Goal: Task Accomplishment & Management: Manage account settings

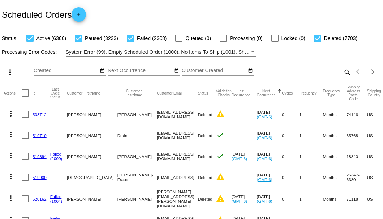
click at [343, 78] on mat-icon "search" at bounding box center [347, 72] width 9 height 11
click at [339, 74] on input "Search" at bounding box center [303, 71] width 95 height 6
paste input "[EMAIL_ADDRESS][DOMAIN_NAME]"
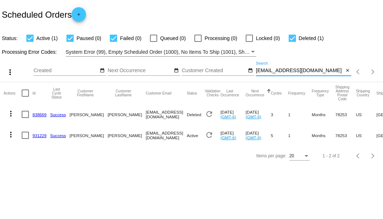
type input "[EMAIL_ADDRESS][DOMAIN_NAME]"
click at [38, 134] on link "931229" at bounding box center [40, 135] width 14 height 5
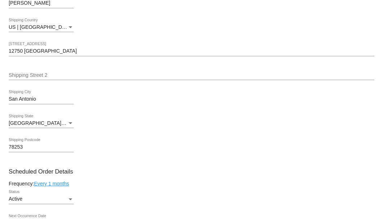
scroll to position [362, 0]
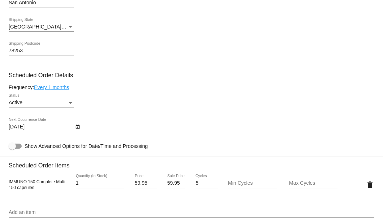
click at [78, 129] on icon "Open calendar" at bounding box center [77, 127] width 5 height 9
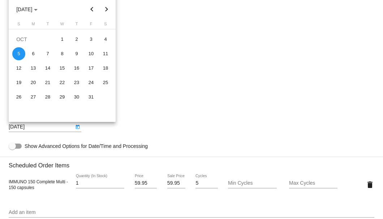
click at [108, 11] on button "Next month" at bounding box center [106, 9] width 14 height 14
click at [63, 53] on div "5" at bounding box center [62, 53] width 13 height 13
type input "11/5/2025"
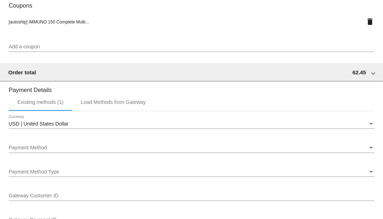
scroll to position [724, 0]
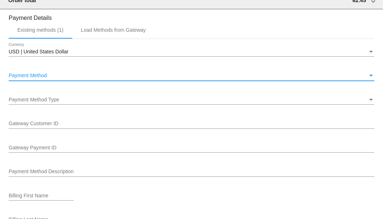
click at [54, 76] on div "Payment Method" at bounding box center [188, 76] width 359 height 6
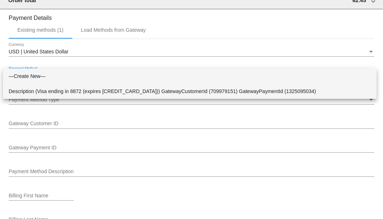
click at [55, 87] on span "Description (Visa ending in 8872 (expires 09/30)) GatewayCustomerId (709979151)…" at bounding box center [190, 91] width 362 height 15
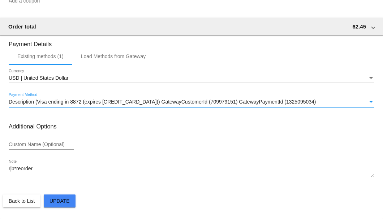
scroll to position [698, 0]
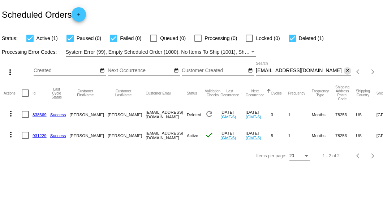
click at [349, 71] on mat-icon "close" at bounding box center [347, 71] width 5 height 6
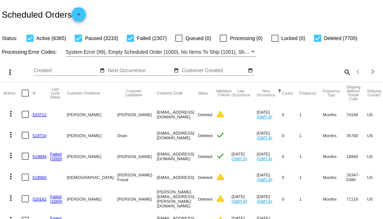
click at [345, 78] on mat-icon "search" at bounding box center [347, 72] width 9 height 11
click at [345, 74] on input "Search" at bounding box center [303, 71] width 95 height 6
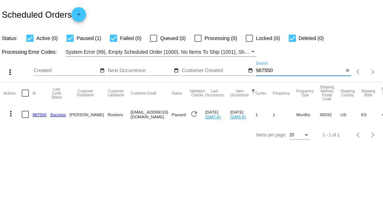
type input "987550"
click at [28, 115] on div at bounding box center [25, 114] width 7 height 7
click at [25, 118] on input "checkbox" at bounding box center [25, 118] width 0 height 0
checkbox input "true"
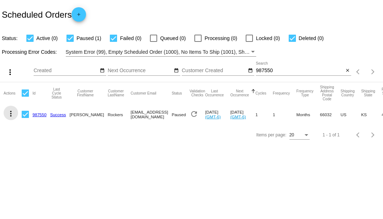
click at [15, 115] on mat-icon "more_vert" at bounding box center [11, 114] width 9 height 9
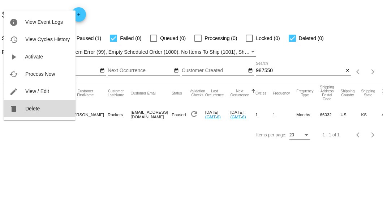
click at [33, 108] on span "Delete" at bounding box center [32, 109] width 14 height 6
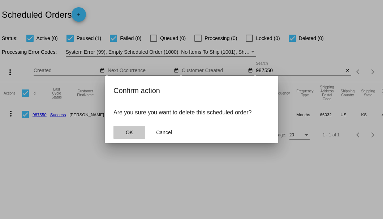
click at [132, 132] on span "OK" at bounding box center [129, 133] width 7 height 6
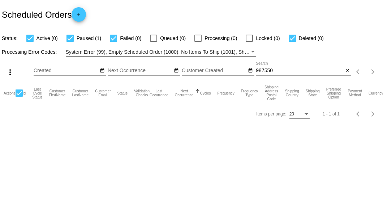
click at [290, 72] on input "987550" at bounding box center [300, 71] width 88 height 6
click at [347, 71] on mat-icon "close" at bounding box center [347, 71] width 5 height 6
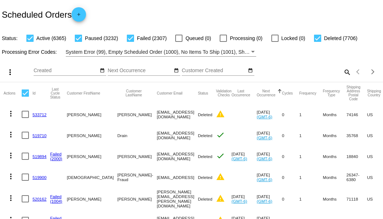
click at [345, 78] on mat-icon "search" at bounding box center [347, 72] width 9 height 11
click at [345, 74] on input "Search" at bounding box center [303, 71] width 95 height 6
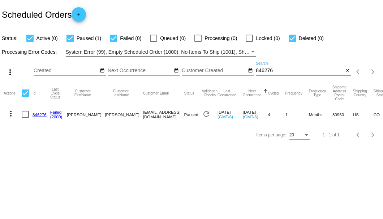
type input "846276"
click at [25, 116] on div at bounding box center [25, 114] width 7 height 7
click at [25, 118] on input "checkbox" at bounding box center [25, 118] width 0 height 0
checkbox input "true"
click at [10, 113] on mat-icon "more_vert" at bounding box center [11, 114] width 9 height 9
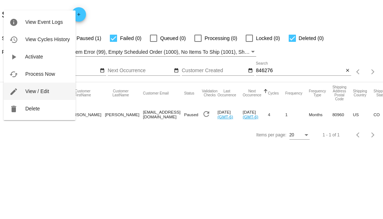
click at [34, 100] on button "edit View / Edit" at bounding box center [40, 91] width 72 height 17
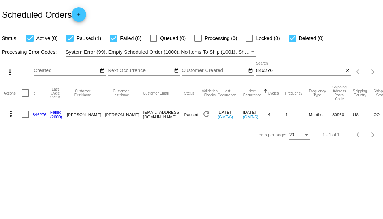
click at [25, 115] on div at bounding box center [25, 114] width 7 height 7
click at [25, 118] on input "checkbox" at bounding box center [25, 118] width 0 height 0
checkbox input "true"
click at [15, 113] on button "more_vert" at bounding box center [11, 113] width 14 height 14
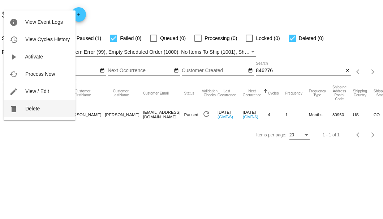
click at [35, 113] on button "delete Delete" at bounding box center [40, 108] width 72 height 17
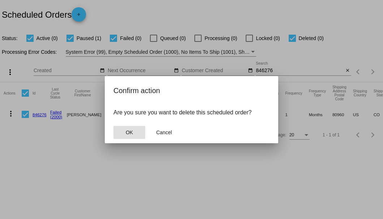
click at [126, 132] on span "OK" at bounding box center [129, 133] width 7 height 6
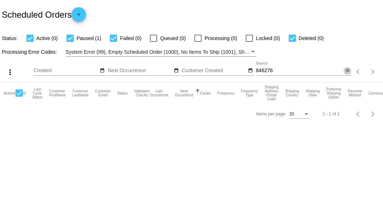
click at [347, 71] on mat-icon "close" at bounding box center [347, 71] width 5 height 6
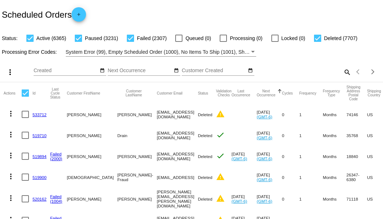
click at [343, 78] on mat-icon "search" at bounding box center [347, 72] width 9 height 11
click at [343, 74] on input "Search" at bounding box center [303, 71] width 95 height 6
paste input "640405"
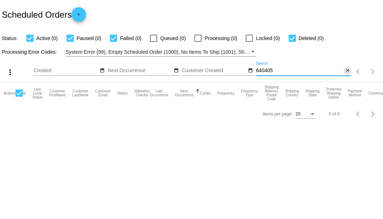
type input "640405"
click at [348, 70] on mat-icon "close" at bounding box center [347, 71] width 5 height 6
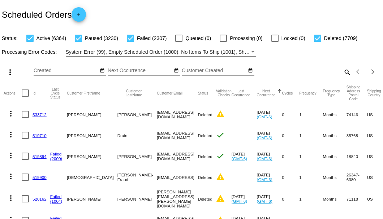
click at [346, 78] on mat-icon "search" at bounding box center [347, 72] width 9 height 11
click at [346, 74] on input "Search" at bounding box center [303, 71] width 95 height 6
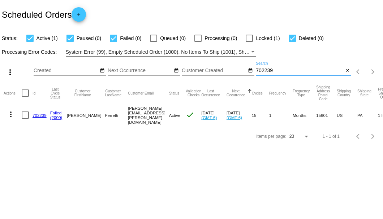
type input "702239"
click at [39, 114] on link "702239" at bounding box center [40, 115] width 14 height 5
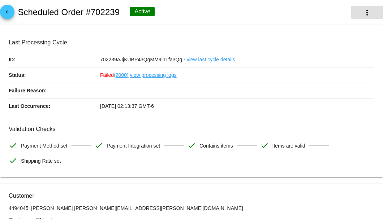
click at [359, 13] on button "more_vert" at bounding box center [367, 12] width 32 height 13
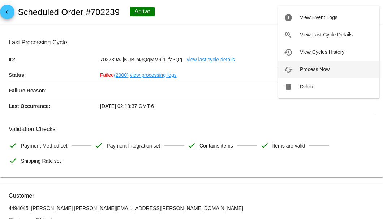
click at [298, 68] on button "cached Process Now" at bounding box center [328, 69] width 101 height 17
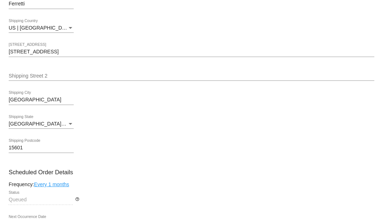
scroll to position [362, 0]
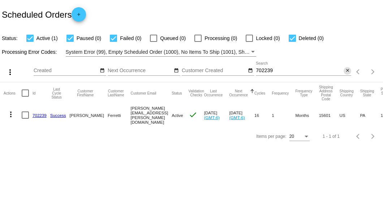
click at [347, 72] on mat-icon "close" at bounding box center [347, 71] width 5 height 6
click at [144, 13] on div "Scheduled Orders add" at bounding box center [191, 14] width 383 height 29
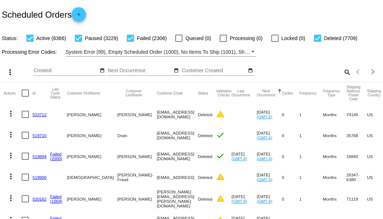
click at [343, 78] on mat-icon "search" at bounding box center [347, 72] width 9 height 11
click at [342, 74] on input "Search" at bounding box center [303, 71] width 95 height 6
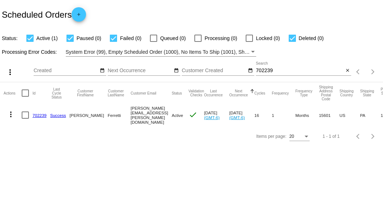
drag, startPoint x: 115, startPoint y: 114, endPoint x: 161, endPoint y: 114, distance: 46.3
click at [161, 114] on mat-row "more_vert 702239 Success Frances Ferretti fran.kravec@gmail.com Active check Se…" at bounding box center [258, 115] width 508 height 22
copy mat-row "fran.kravec@gmail.com"
click at [259, 70] on input "702239" at bounding box center [300, 71] width 88 height 6
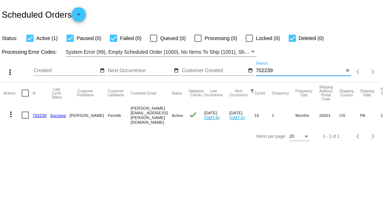
paste input "933362"
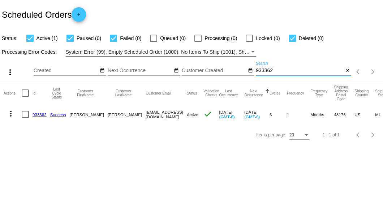
type input "933362"
click at [42, 114] on link "933362" at bounding box center [40, 114] width 14 height 5
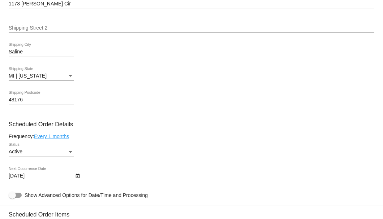
scroll to position [410, 0]
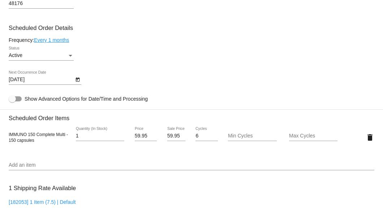
click at [77, 81] on icon "Open calendar" at bounding box center [78, 80] width 4 height 4
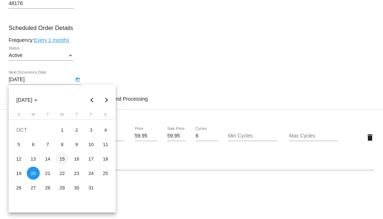
click at [62, 158] on div "15" at bounding box center [62, 159] width 13 height 13
type input "10/15/2025"
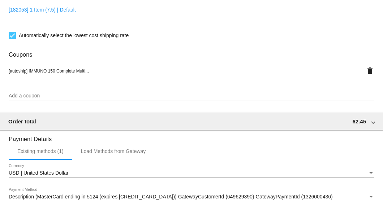
scroll to position [698, 0]
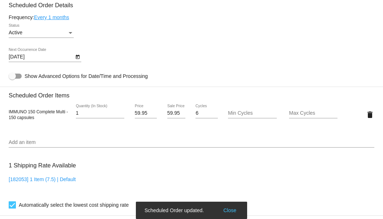
scroll to position [360, 0]
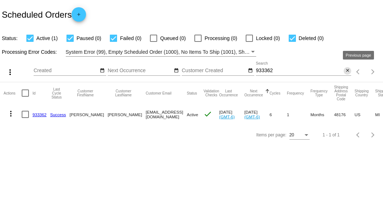
click at [349, 71] on mat-icon "close" at bounding box center [347, 71] width 5 height 6
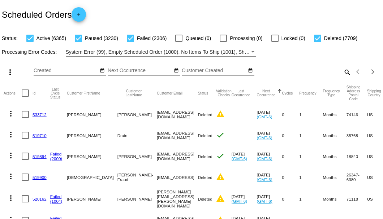
click at [343, 78] on mat-icon "search" at bounding box center [347, 72] width 9 height 11
click at [343, 74] on input "Search" at bounding box center [303, 71] width 95 height 6
paste input "[EMAIL_ADDRESS][DOMAIN_NAME]"
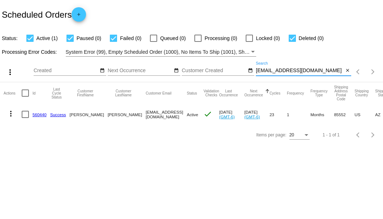
type input "[EMAIL_ADDRESS][DOMAIN_NAME]"
click at [38, 112] on link "560440" at bounding box center [40, 114] width 14 height 5
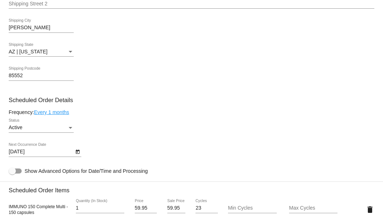
scroll to position [410, 0]
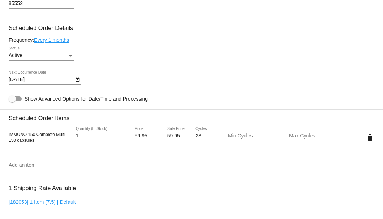
click at [77, 79] on icon "Open calendar" at bounding box center [78, 80] width 4 height 4
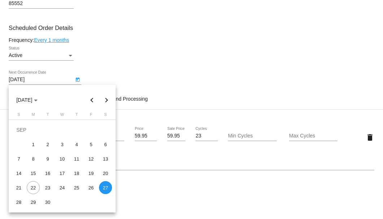
click at [106, 100] on button "Next month" at bounding box center [106, 100] width 14 height 14
click at [87, 144] on div "10" at bounding box center [91, 144] width 13 height 13
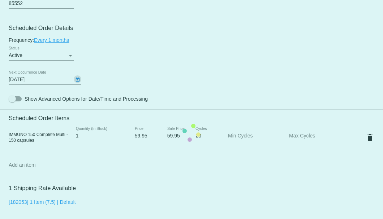
type input "10/10/2025"
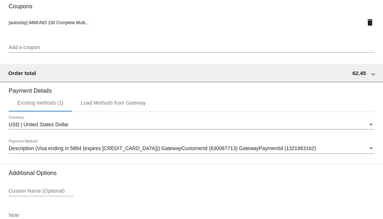
scroll to position [698, 0]
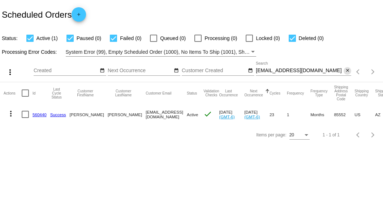
click at [346, 72] on mat-icon "close" at bounding box center [347, 71] width 5 height 6
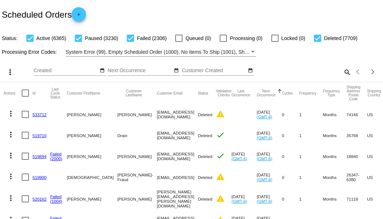
click at [343, 78] on mat-icon "search" at bounding box center [347, 72] width 9 height 11
click at [343, 74] on input "Search" at bounding box center [303, 71] width 95 height 6
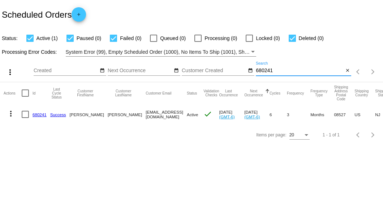
type input "680241"
click at [25, 115] on div at bounding box center [25, 114] width 7 height 7
click at [25, 118] on input "checkbox" at bounding box center [25, 118] width 0 height 0
checkbox input "true"
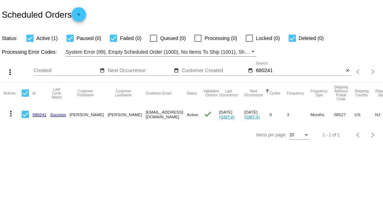
click at [11, 114] on mat-icon "more_vert" at bounding box center [11, 114] width 9 height 9
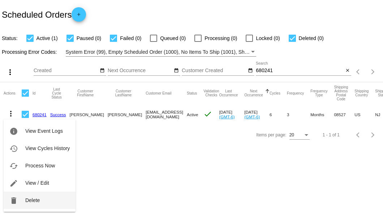
click at [35, 201] on span "Delete" at bounding box center [32, 201] width 14 height 6
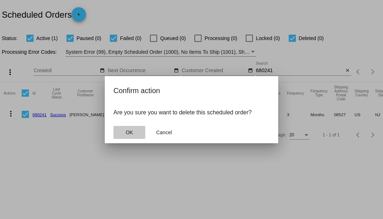
click at [128, 132] on span "OK" at bounding box center [129, 133] width 7 height 6
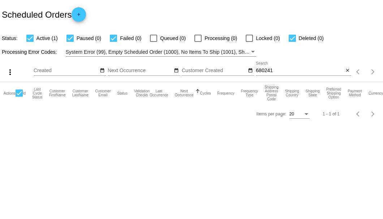
click at [286, 69] on input "680241" at bounding box center [300, 71] width 88 height 6
type input "680241"
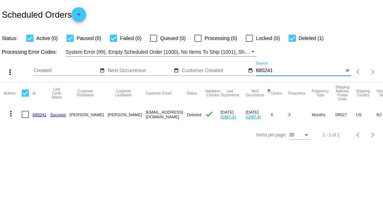
click at [348, 70] on mat-icon "close" at bounding box center [347, 71] width 5 height 6
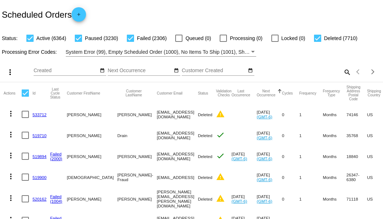
click at [344, 78] on mat-icon "search" at bounding box center [347, 72] width 9 height 11
click at [344, 74] on input "Search" at bounding box center [303, 71] width 95 height 6
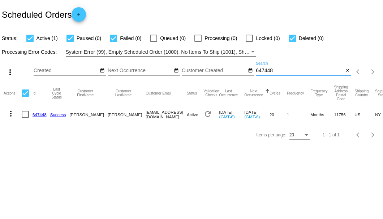
type input "647448"
click at [42, 115] on link "647448" at bounding box center [40, 114] width 14 height 5
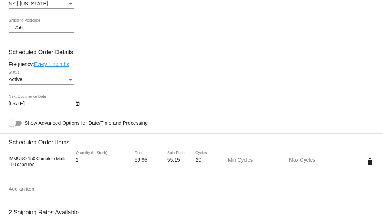
scroll to position [458, 0]
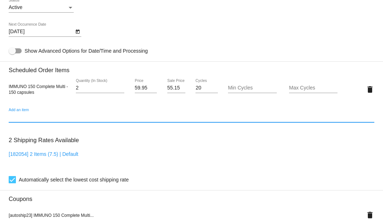
click at [20, 116] on input "Add an item" at bounding box center [192, 118] width 366 height 6
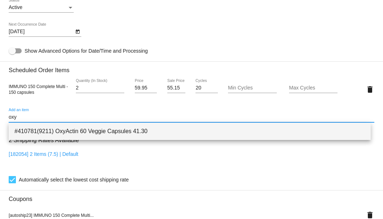
type input "oxy"
click at [30, 127] on span "#410781(9211) OxyActin 60 Veggie Capsules 41.30" at bounding box center [189, 131] width 351 height 17
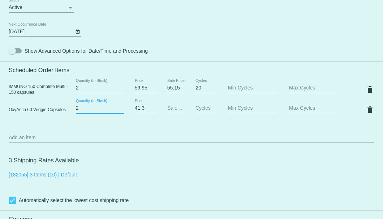
type input "2"
click at [120, 107] on input "2" at bounding box center [100, 109] width 48 height 6
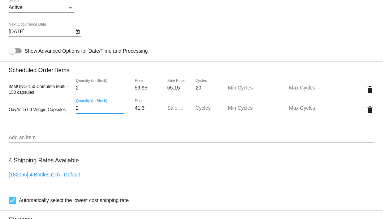
click at [173, 107] on input "Sale Price" at bounding box center [176, 109] width 18 height 6
type input "37.17"
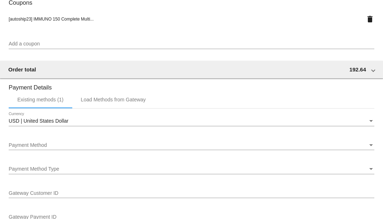
scroll to position [747, 0]
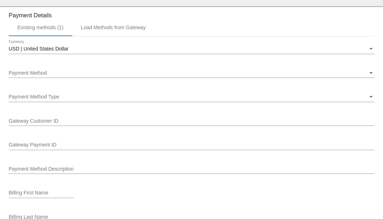
click at [20, 72] on span "Payment Method" at bounding box center [28, 73] width 38 height 6
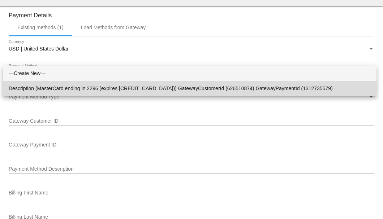
click at [35, 87] on span "Description (MasterCard ending in 2296 (expires 06/29)) GatewayCustomerId (6265…" at bounding box center [190, 88] width 362 height 15
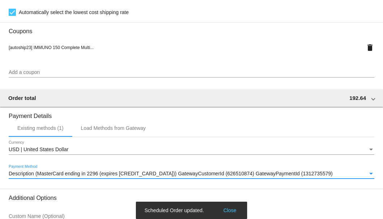
scroll to position [574, 0]
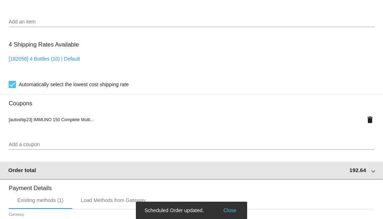
drag, startPoint x: 342, startPoint y: 171, endPoint x: 363, endPoint y: 171, distance: 20.6
click at [363, 171] on div "Order total 192.64" at bounding box center [190, 170] width 364 height 6
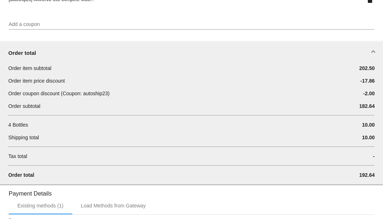
scroll to position [670, 0]
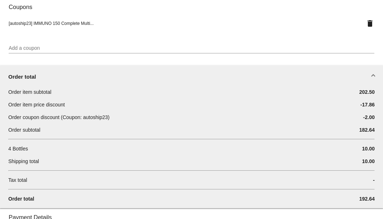
click at [157, 213] on h3 "Payment Details" at bounding box center [192, 215] width 366 height 12
click at [254, 112] on div "Order item price discount -17.86" at bounding box center [191, 107] width 367 height 13
click at [372, 75] on span at bounding box center [373, 77] width 3 height 6
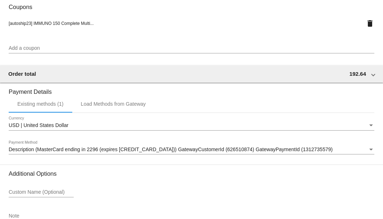
scroll to position [718, 0]
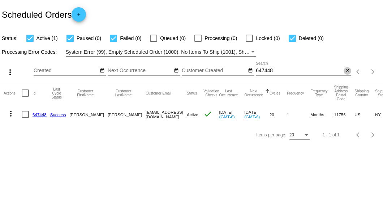
click at [346, 69] on mat-icon "close" at bounding box center [347, 71] width 5 height 6
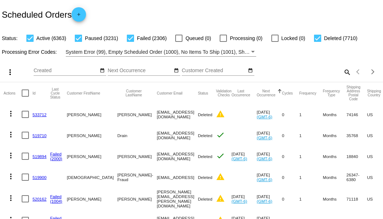
click at [343, 78] on mat-icon "search" at bounding box center [347, 72] width 9 height 11
click at [343, 74] on input "Search" at bounding box center [303, 71] width 95 height 6
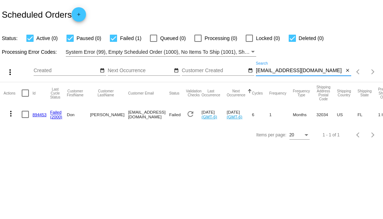
type input "sonshine12222@gmail.com"
click at [38, 114] on link "894453" at bounding box center [40, 114] width 14 height 5
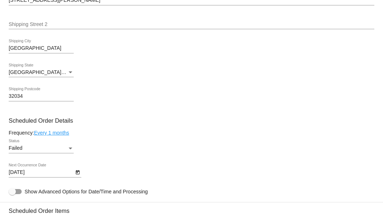
scroll to position [410, 0]
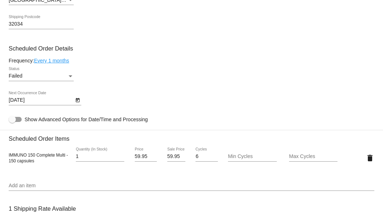
click at [67, 73] on div "Failed Status" at bounding box center [41, 74] width 65 height 14
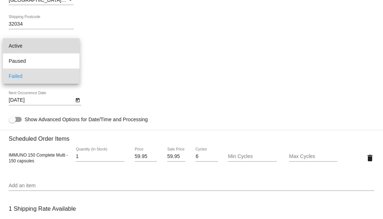
click at [52, 48] on span "Active" at bounding box center [41, 45] width 65 height 15
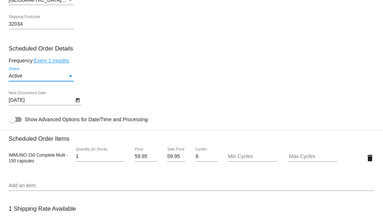
click at [77, 102] on icon "Open calendar" at bounding box center [77, 100] width 5 height 9
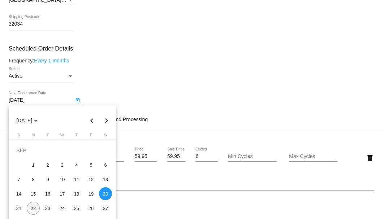
click at [34, 209] on div "22" at bounding box center [33, 208] width 13 height 13
type input "9/22/2025"
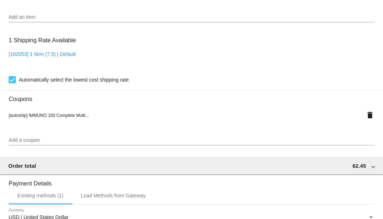
scroll to position [675, 0]
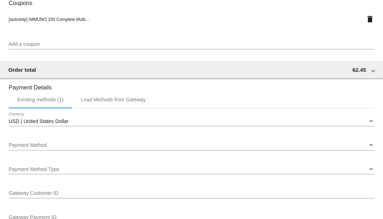
click at [50, 141] on div "Payment Method Payment Method" at bounding box center [192, 144] width 366 height 14
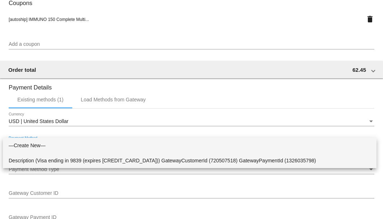
click at [54, 158] on span "Description (Visa ending in 9839 (expires 08/29)) GatewayCustomerId (720507518)…" at bounding box center [190, 160] width 362 height 15
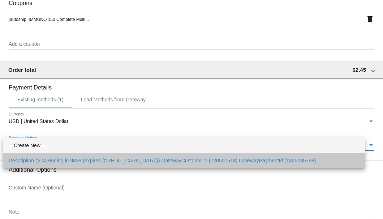
scroll to position [718, 0]
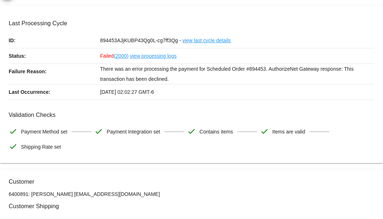
scroll to position [0, 0]
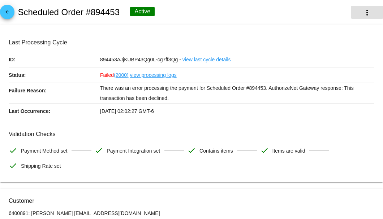
click at [363, 15] on mat-icon "more_vert" at bounding box center [367, 12] width 9 height 9
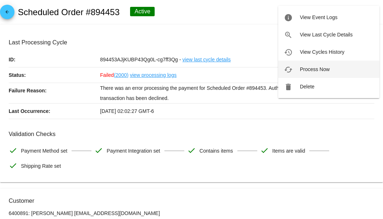
click at [315, 70] on span "Process Now" at bounding box center [315, 70] width 30 height 6
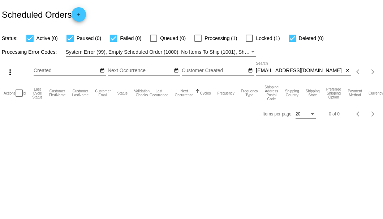
click at [320, 72] on input "sonshine12222@gmail.com" at bounding box center [300, 71] width 88 height 6
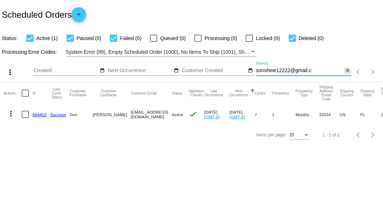
type input "sonshine12222@gmail.c"
click at [348, 71] on mat-icon "close" at bounding box center [347, 71] width 5 height 6
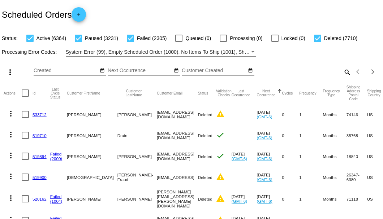
click at [345, 78] on mat-icon "search" at bounding box center [347, 72] width 9 height 11
click at [345, 74] on input "Search" at bounding box center [303, 71] width 95 height 6
paste input "863554"
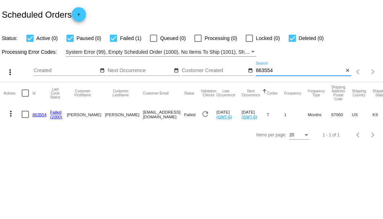
type input "863554"
click at [38, 116] on link "863554" at bounding box center [40, 114] width 14 height 5
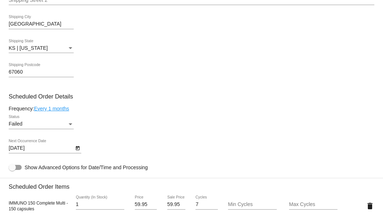
scroll to position [434, 0]
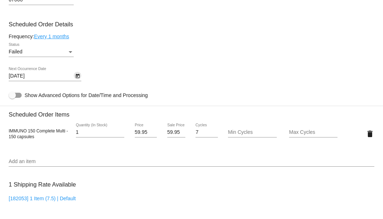
click at [80, 76] on icon "Open calendar" at bounding box center [77, 76] width 5 height 9
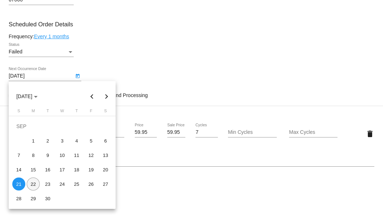
click at [30, 184] on div "22" at bounding box center [33, 184] width 13 height 13
type input "9/22/2025"
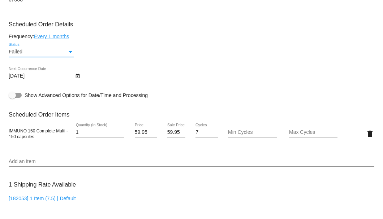
click at [71, 53] on div "Status" at bounding box center [70, 52] width 7 height 6
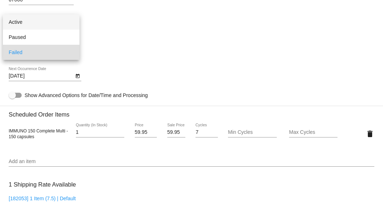
click at [55, 25] on span "Active" at bounding box center [41, 21] width 65 height 15
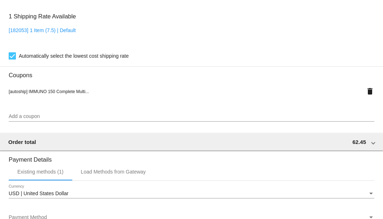
scroll to position [675, 0]
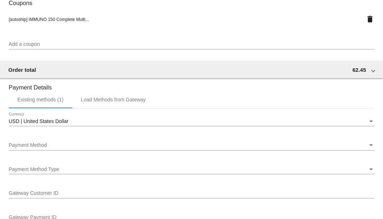
click at [59, 142] on div "Payment Method Payment Method" at bounding box center [192, 144] width 366 height 14
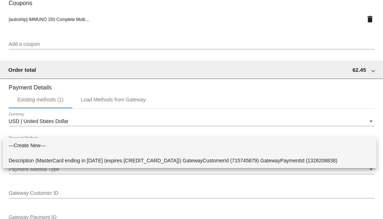
click at [59, 161] on span "Description (MasterCard ending in 1188 (expires 08/30)) GatewayCustomerId (7157…" at bounding box center [190, 160] width 362 height 15
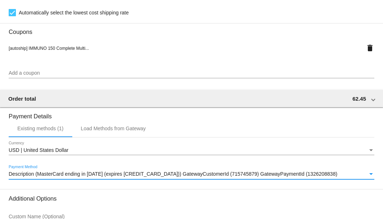
scroll to position [718, 0]
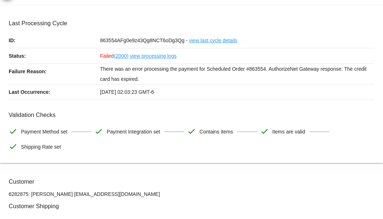
scroll to position [0, 0]
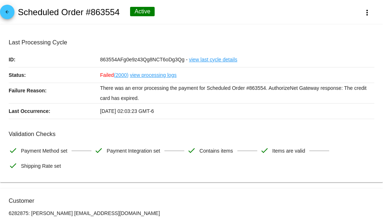
click at [367, 19] on div "arrow_back Scheduled Order #863554 Active more_vert" at bounding box center [191, 12] width 383 height 25
click at [366, 16] on mat-icon "more_vert" at bounding box center [367, 12] width 9 height 9
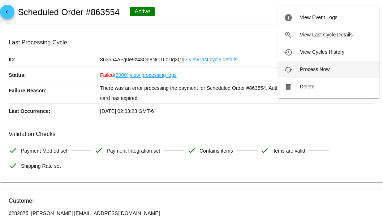
click at [320, 66] on button "cached Process Now" at bounding box center [328, 69] width 101 height 17
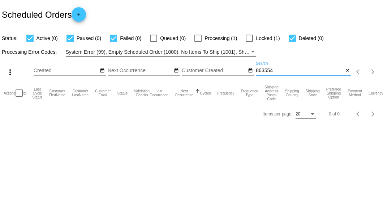
click at [290, 69] on input "863554" at bounding box center [300, 71] width 88 height 6
type input "863554"
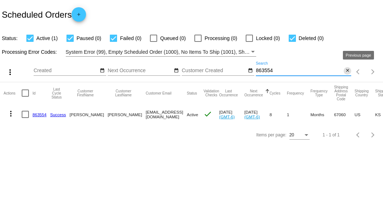
click at [346, 72] on mat-icon "close" at bounding box center [347, 71] width 5 height 6
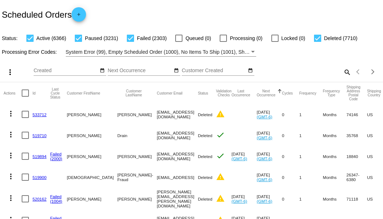
click at [343, 78] on mat-icon "search" at bounding box center [347, 72] width 9 height 11
click at [343, 74] on input "Search" at bounding box center [303, 71] width 95 height 6
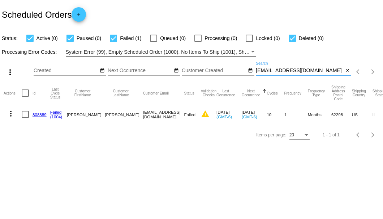
type input "[EMAIL_ADDRESS][DOMAIN_NAME]"
click at [41, 114] on link "808889" at bounding box center [40, 114] width 14 height 5
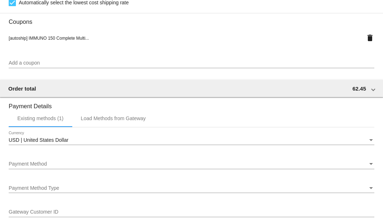
scroll to position [747, 0]
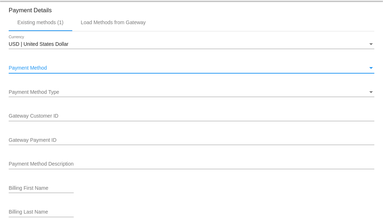
click at [56, 69] on div "Payment Method" at bounding box center [188, 68] width 359 height 6
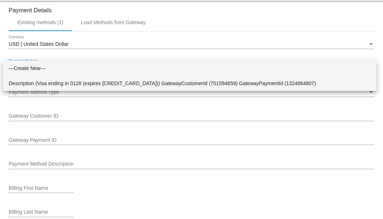
click at [59, 80] on span "Description (Visa ending in 0128 (expires 09/28)) GatewayCustomerId (701594659)…" at bounding box center [190, 83] width 362 height 15
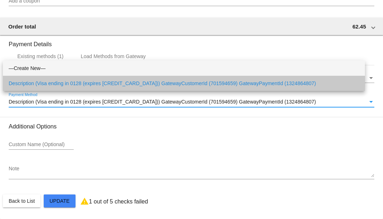
scroll to position [713, 0]
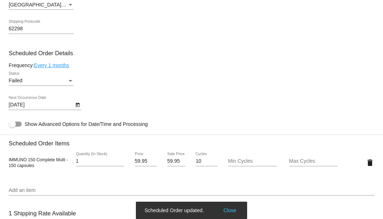
scroll to position [376, 0]
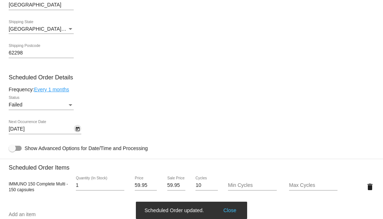
click at [77, 130] on icon "Open calendar" at bounding box center [78, 129] width 4 height 4
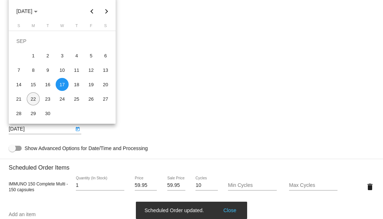
click at [32, 98] on div "22" at bounding box center [33, 99] width 13 height 13
type input "[DATE]"
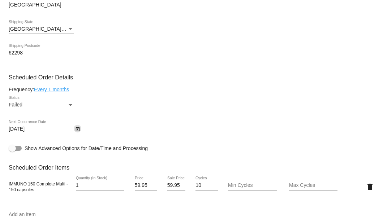
click at [68, 101] on div "Failed Status" at bounding box center [41, 103] width 65 height 14
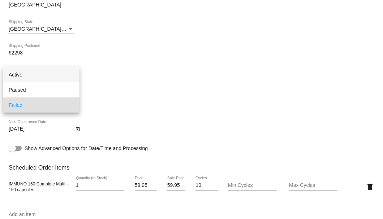
click at [44, 74] on span "Active" at bounding box center [41, 74] width 65 height 15
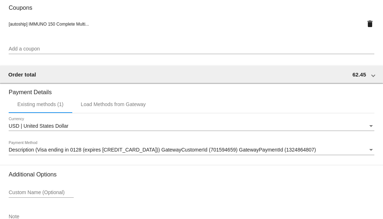
scroll to position [713, 0]
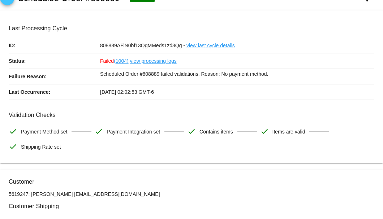
scroll to position [0, 0]
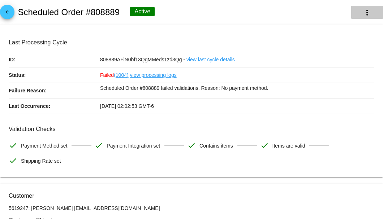
click at [367, 11] on mat-icon "more_vert" at bounding box center [367, 12] width 9 height 9
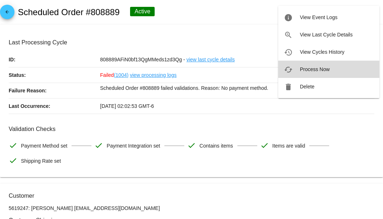
click at [312, 71] on span "Process Now" at bounding box center [315, 70] width 30 height 6
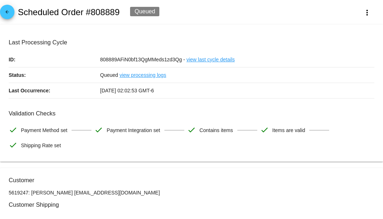
scroll to position [72, 0]
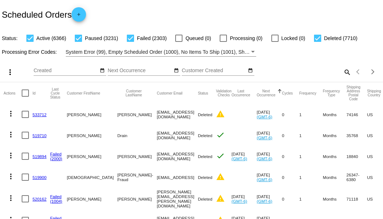
click at [128, 14] on div "Scheduled Orders add" at bounding box center [191, 14] width 383 height 29
click at [345, 78] on mat-icon "search" at bounding box center [347, 72] width 9 height 11
click at [330, 74] on input "Search" at bounding box center [303, 71] width 95 height 6
paste input "309CREATIVE@GMAIL.COM"
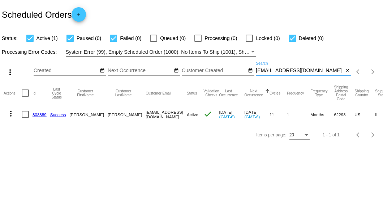
type input "309CREATIVE@GMAIL.COM"
click at [38, 115] on link "808889" at bounding box center [40, 114] width 14 height 5
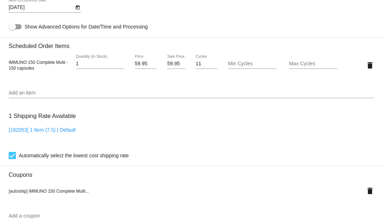
scroll to position [434, 0]
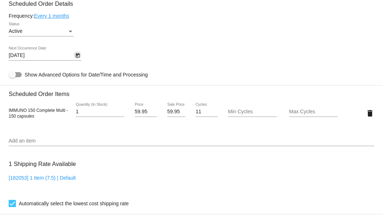
click at [78, 55] on icon "Open calendar" at bounding box center [78, 56] width 4 height 4
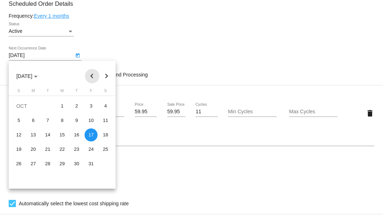
click at [92, 77] on button "Previous month" at bounding box center [92, 76] width 14 height 14
click at [34, 164] on div "22" at bounding box center [33, 164] width 13 height 13
type input "9/22/2025"
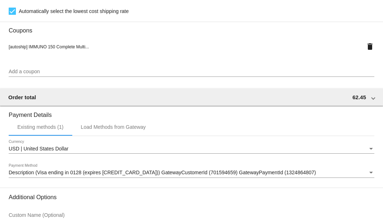
scroll to position [698, 0]
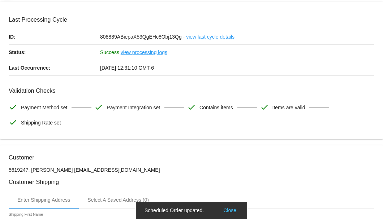
scroll to position [0, 0]
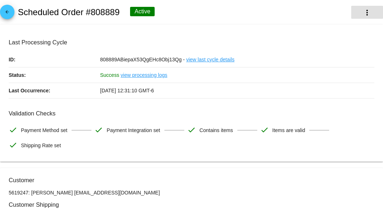
click at [363, 11] on mat-icon "more_vert" at bounding box center [367, 12] width 9 height 9
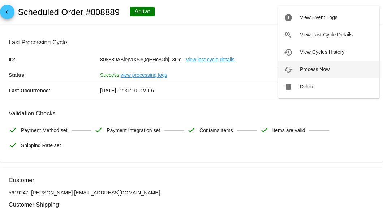
click at [307, 71] on span "Process Now" at bounding box center [315, 70] width 30 height 6
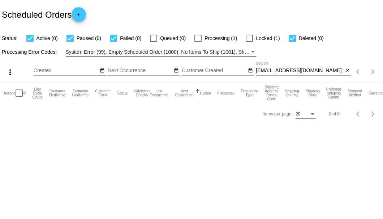
click at [329, 68] on input "[EMAIL_ADDRESS][DOMAIN_NAME]" at bounding box center [300, 71] width 88 height 6
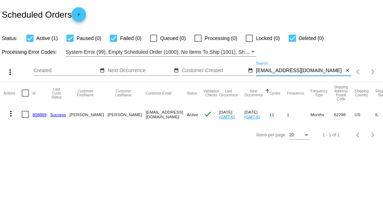
type input "[EMAIL_ADDRESS][DOMAIN_NAME]"
click at [43, 115] on link "808889" at bounding box center [40, 114] width 14 height 5
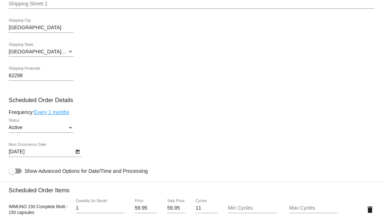
scroll to position [410, 0]
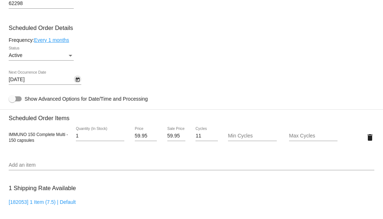
click at [76, 81] on icon "Open calendar" at bounding box center [77, 80] width 5 height 9
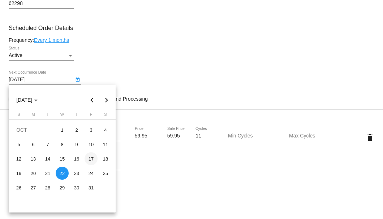
click at [94, 159] on div "17" at bounding box center [91, 159] width 13 height 13
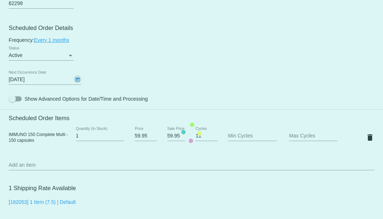
type input "[DATE]"
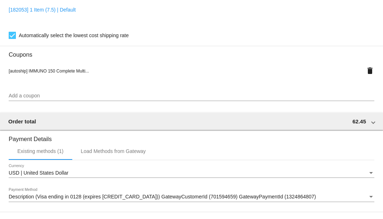
scroll to position [698, 0]
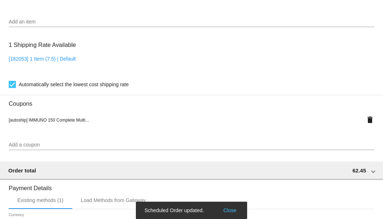
scroll to position [481, 0]
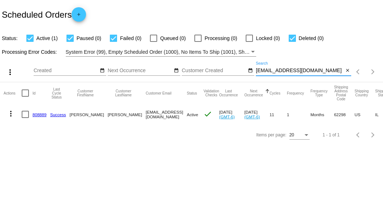
click at [329, 72] on input "[EMAIL_ADDRESS][DOMAIN_NAME]" at bounding box center [300, 71] width 88 height 6
type input "309CREATIVE@GMAIL.C"
click at [146, 115] on mat-cell "[EMAIL_ADDRESS][DOMAIN_NAME]" at bounding box center [166, 114] width 41 height 21
drag, startPoint x: 121, startPoint y: 115, endPoint x: 178, endPoint y: 116, distance: 56.4
click at [178, 116] on mat-cell "[EMAIL_ADDRESS][DOMAIN_NAME]" at bounding box center [166, 114] width 41 height 21
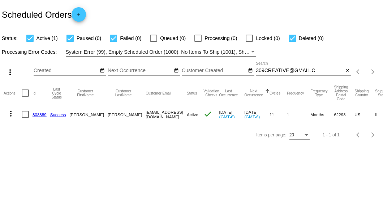
copy mat-cell "[EMAIL_ADDRESS][DOMAIN_NAME]"
click at [350, 70] on button "close" at bounding box center [348, 71] width 8 height 8
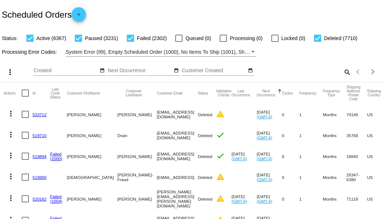
click at [344, 78] on mat-icon "search" at bounding box center [347, 72] width 9 height 11
click at [343, 74] on input "Search" at bounding box center [303, 71] width 95 height 6
paste input "[EMAIL_ADDRESS][DOMAIN_NAME]"
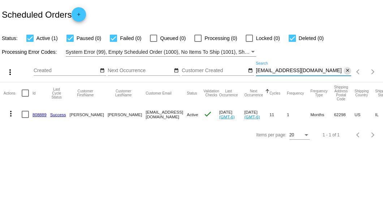
type input "[EMAIL_ADDRESS][DOMAIN_NAME]"
click at [347, 72] on mat-icon "close" at bounding box center [347, 71] width 5 height 6
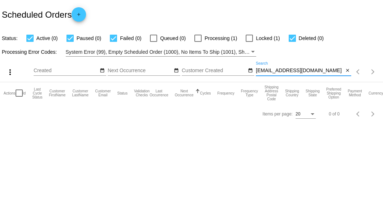
click at [330, 72] on input "[EMAIL_ADDRESS][DOMAIN_NAME]" at bounding box center [300, 71] width 88 height 6
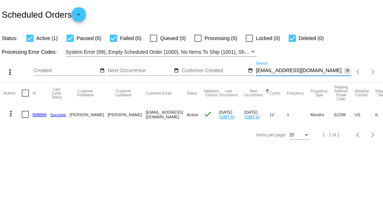
type input "[EMAIL_ADDRESS][DOMAIN_NAME]"
click at [345, 71] on mat-icon "close" at bounding box center [347, 71] width 5 height 6
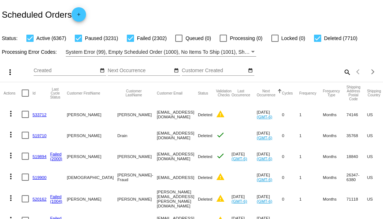
click at [233, 8] on div "Scheduled Orders add" at bounding box center [191, 14] width 383 height 29
click at [347, 78] on mat-icon "search" at bounding box center [347, 72] width 9 height 11
click at [342, 74] on input "Search" at bounding box center [303, 71] width 95 height 6
paste input "[EMAIL_ADDRESS][DOMAIN_NAME]"
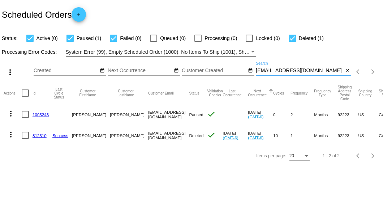
type input "[EMAIL_ADDRESS][DOMAIN_NAME]"
click at [24, 115] on div at bounding box center [25, 114] width 7 height 7
click at [25, 118] on input "checkbox" at bounding box center [25, 118] width 0 height 0
checkbox input "true"
click at [16, 112] on button "more_vert" at bounding box center [11, 113] width 14 height 14
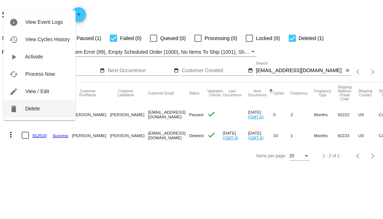
click at [29, 111] on span "Delete" at bounding box center [32, 109] width 14 height 6
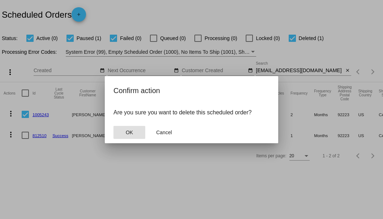
click at [132, 132] on span "OK" at bounding box center [129, 133] width 7 height 6
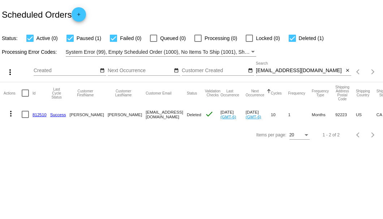
click at [181, 8] on div "Scheduled Orders add" at bounding box center [191, 14] width 383 height 29
click at [349, 72] on mat-icon "close" at bounding box center [347, 71] width 5 height 6
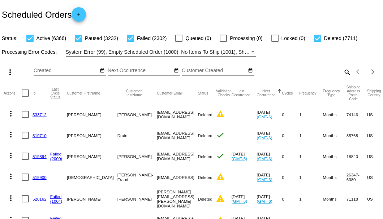
click at [343, 78] on mat-icon "search" at bounding box center [347, 72] width 9 height 11
click at [342, 74] on input "Search" at bounding box center [303, 71] width 95 height 6
paste input "892923"
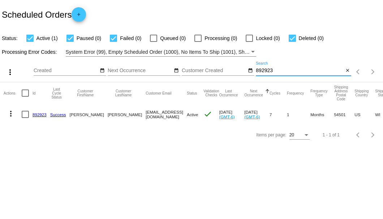
type input "892923"
click at [35, 113] on link "892923" at bounding box center [40, 114] width 14 height 5
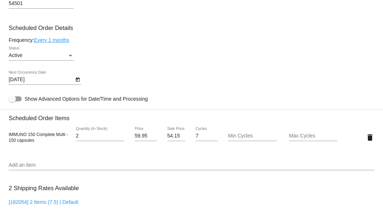
scroll to position [458, 0]
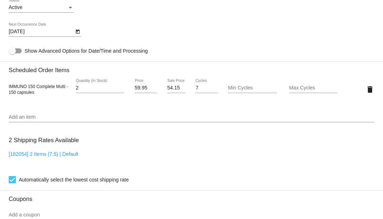
click at [64, 114] on div "Add an item" at bounding box center [192, 115] width 366 height 14
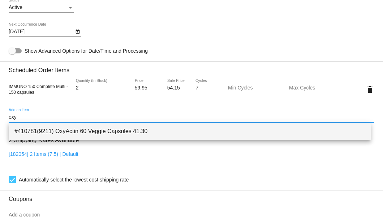
type input "oxy"
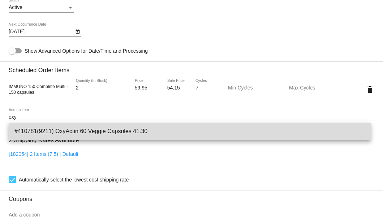
click at [64, 134] on span "#410781(9211) OxyActin 60 Veggie Capsules 41.30" at bounding box center [189, 131] width 351 height 17
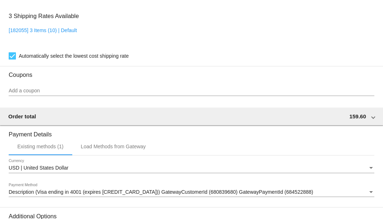
scroll to position [693, 0]
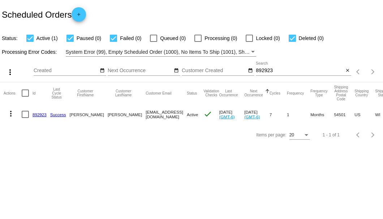
click at [343, 10] on div "Scheduled Orders add" at bounding box center [191, 14] width 383 height 29
click at [273, 70] on input "892923" at bounding box center [300, 71] width 88 height 6
click at [265, 73] on input "892923" at bounding box center [300, 71] width 88 height 6
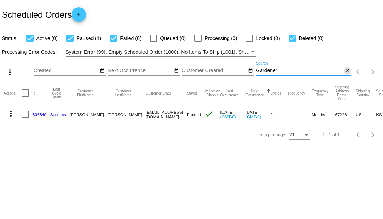
type input "Gardener"
click at [347, 72] on mat-icon "close" at bounding box center [347, 71] width 5 height 6
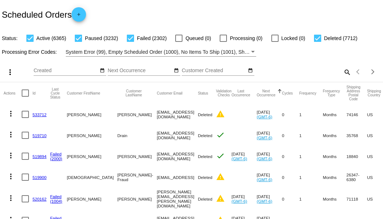
click at [344, 78] on mat-icon "search" at bounding box center [347, 72] width 9 height 11
click at [344, 74] on input "Search" at bounding box center [303, 71] width 95 height 6
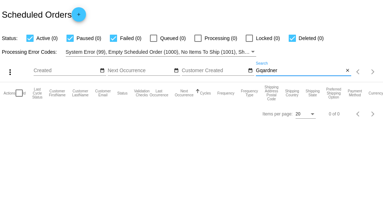
click at [264, 69] on input "Gqardner" at bounding box center [300, 71] width 88 height 6
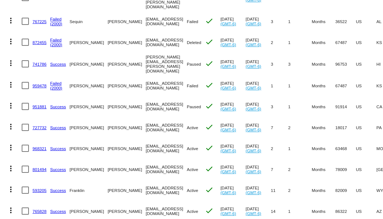
scroll to position [201, 0]
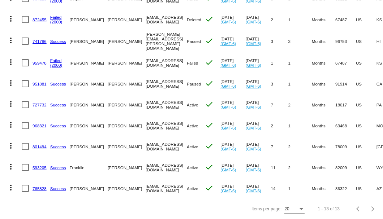
type input "[PERSON_NAME]"
click at [40, 187] on link "765828" at bounding box center [40, 189] width 14 height 5
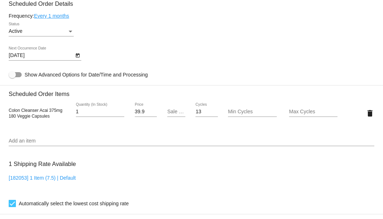
scroll to position [362, 0]
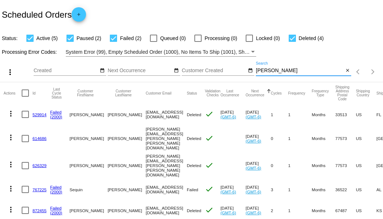
click at [268, 74] on input "[PERSON_NAME]" at bounding box center [300, 71] width 88 height 6
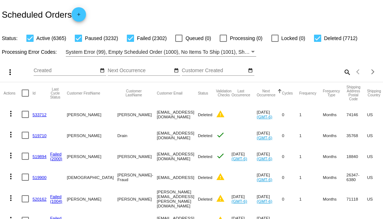
click at [345, 78] on mat-icon "search" at bounding box center [347, 72] width 9 height 11
click at [345, 74] on input "Search" at bounding box center [303, 71] width 95 height 6
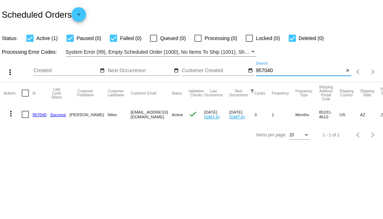
type input "957040"
click at [37, 112] on link "957040" at bounding box center [40, 114] width 14 height 5
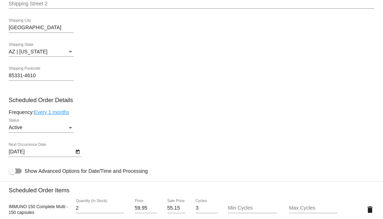
scroll to position [434, 0]
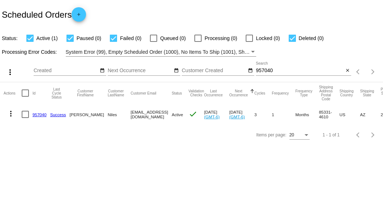
click at [271, 68] on input "957040" at bounding box center [300, 71] width 88 height 6
paste input "753656"
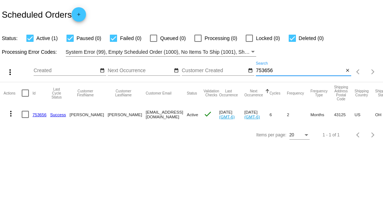
type input "753656"
click at [22, 115] on div at bounding box center [25, 114] width 7 height 7
click at [25, 118] on input "checkbox" at bounding box center [25, 118] width 0 height 0
checkbox input "true"
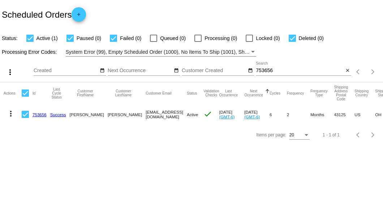
click at [13, 115] on mat-icon "more_vert" at bounding box center [11, 114] width 9 height 9
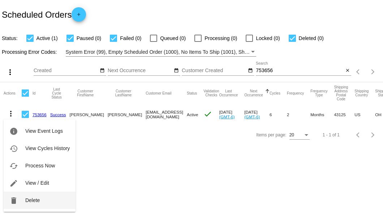
click at [32, 199] on span "Delete" at bounding box center [32, 201] width 14 height 6
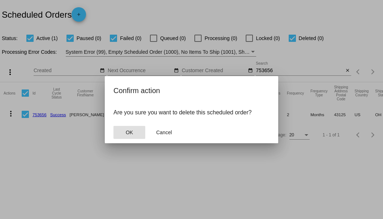
click at [133, 135] on button "OK" at bounding box center [130, 132] width 32 height 13
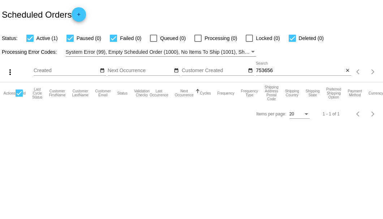
click at [298, 75] on div "753656 Search" at bounding box center [300, 69] width 88 height 14
type input "753656"
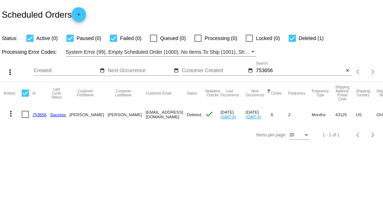
drag, startPoint x: 116, startPoint y: 113, endPoint x: 190, endPoint y: 112, distance: 74.1
click at [187, 112] on mat-cell "[EMAIL_ADDRESS][DOMAIN_NAME]" at bounding box center [166, 114] width 41 height 21
copy mat-cell "[EMAIL_ADDRESS][DOMAIN_NAME]"
click at [349, 72] on mat-icon "close" at bounding box center [347, 71] width 5 height 6
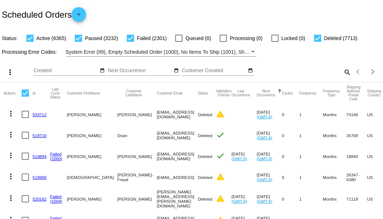
click at [345, 78] on mat-icon "search" at bounding box center [347, 72] width 9 height 11
click at [344, 74] on input "Search" at bounding box center [303, 71] width 95 height 6
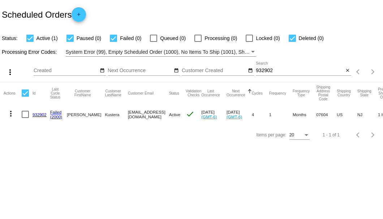
drag, startPoint x: 112, startPoint y: 114, endPoint x: 150, endPoint y: 117, distance: 38.1
click at [150, 117] on mat-row "more_vert 932902 Failed (2000) [PERSON_NAME][GEOGRAPHIC_DATA] [EMAIL_ADDRESS][D…" at bounding box center [257, 114] width 506 height 21
copy mat-row "[EMAIL_ADDRESS][DOMAIN_NAME]"
click at [262, 70] on input "932902" at bounding box center [300, 71] width 88 height 6
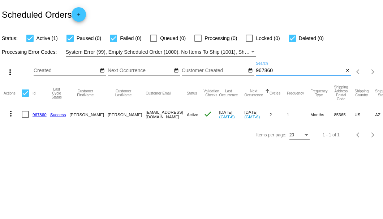
type input "967860"
click at [41, 115] on link "967860" at bounding box center [40, 114] width 14 height 5
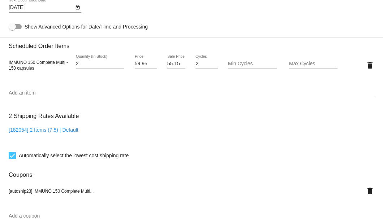
scroll to position [434, 0]
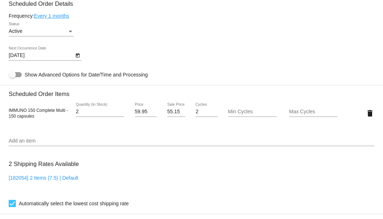
click at [74, 56] on button "Open calendar" at bounding box center [78, 55] width 8 height 8
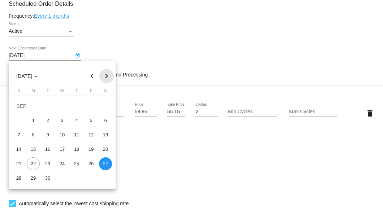
click at [106, 76] on button "Next month" at bounding box center [106, 76] width 14 height 14
click at [30, 150] on div "20" at bounding box center [33, 149] width 13 height 13
type input "[DATE]"
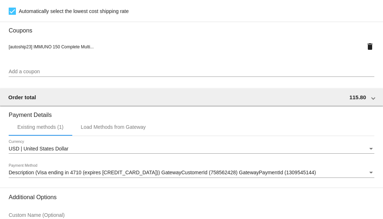
scroll to position [698, 0]
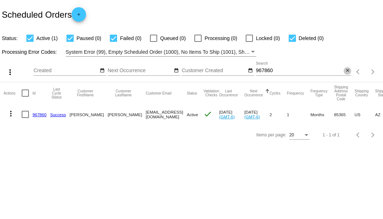
click at [348, 71] on mat-icon "close" at bounding box center [347, 71] width 5 height 6
